Goal: Task Accomplishment & Management: Manage account settings

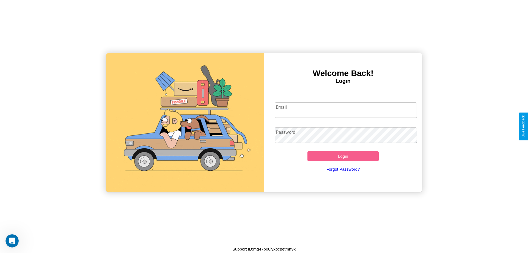
click at [346, 110] on input "Email" at bounding box center [346, 109] width 142 height 15
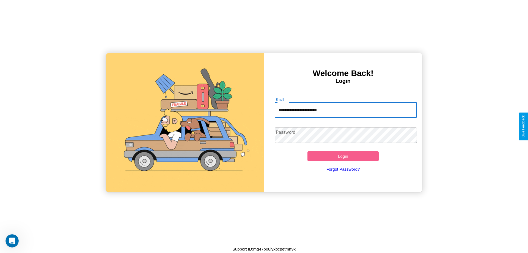
type input "**********"
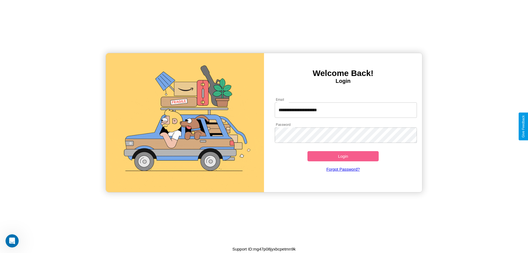
click at [343, 156] on button "Login" at bounding box center [342, 156] width 71 height 10
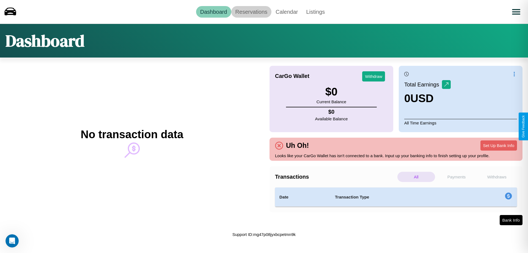
click at [251, 12] on link "Reservations" at bounding box center [251, 12] width 40 height 12
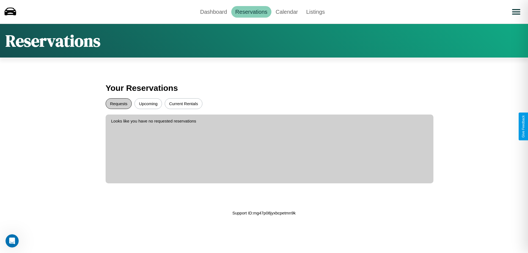
click at [118, 103] on button "Requests" at bounding box center [119, 103] width 26 height 11
click at [148, 103] on button "Upcoming" at bounding box center [147, 103] width 27 height 11
